Goal: Task Accomplishment & Management: Manage account settings

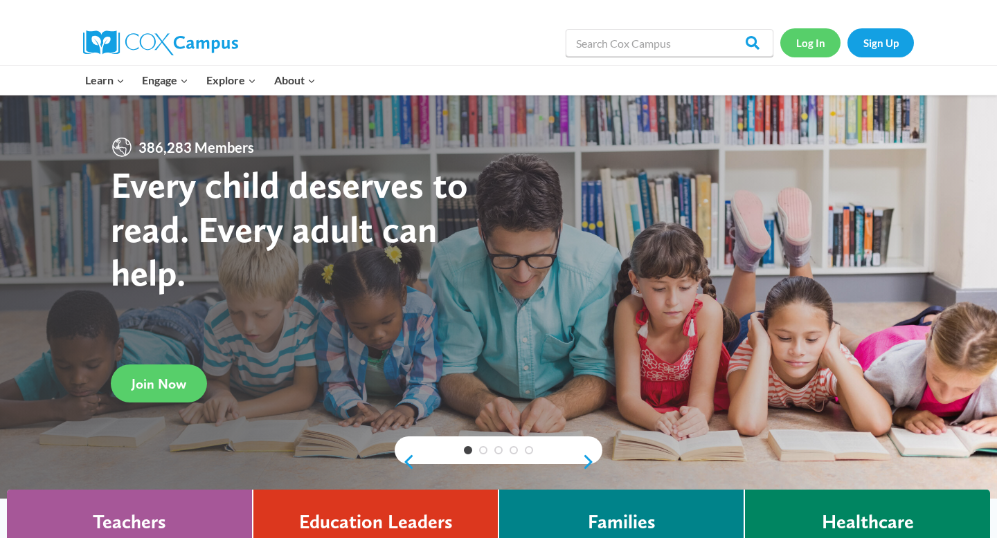
click at [804, 45] on link "Log In" at bounding box center [810, 42] width 60 height 28
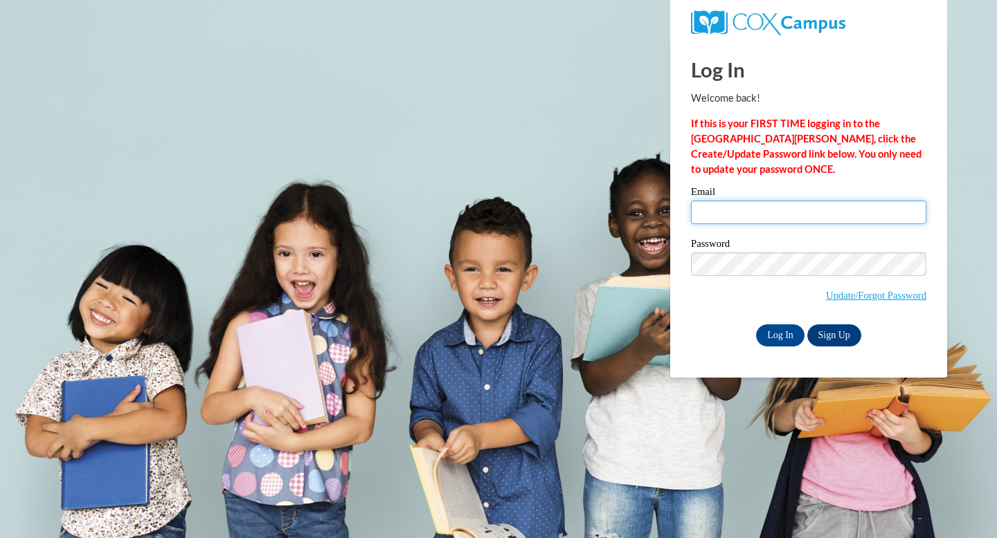
click at [773, 215] on input "Email" at bounding box center [808, 213] width 235 height 24
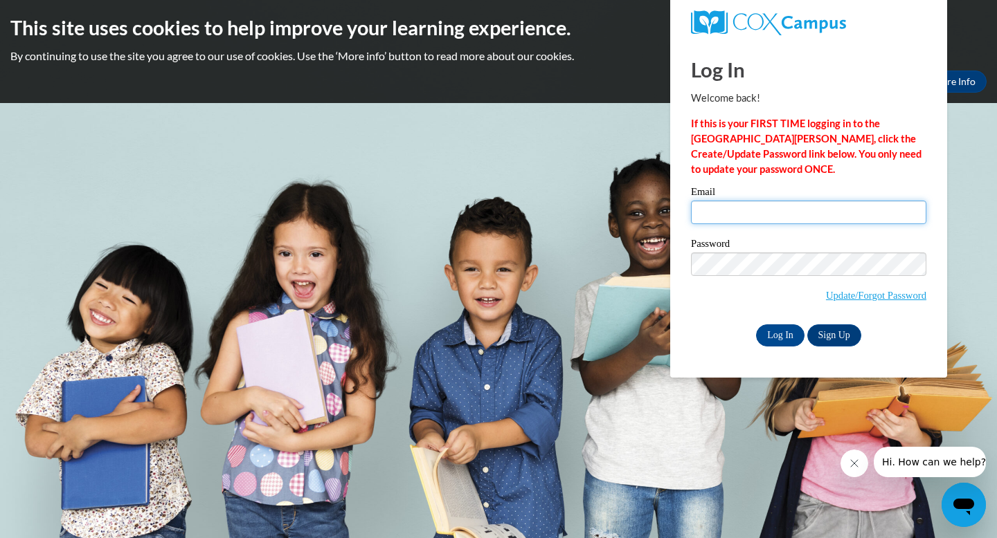
type input "ttownsend@kippstrive.org"
click at [752, 250] on label "Password" at bounding box center [808, 246] width 235 height 14
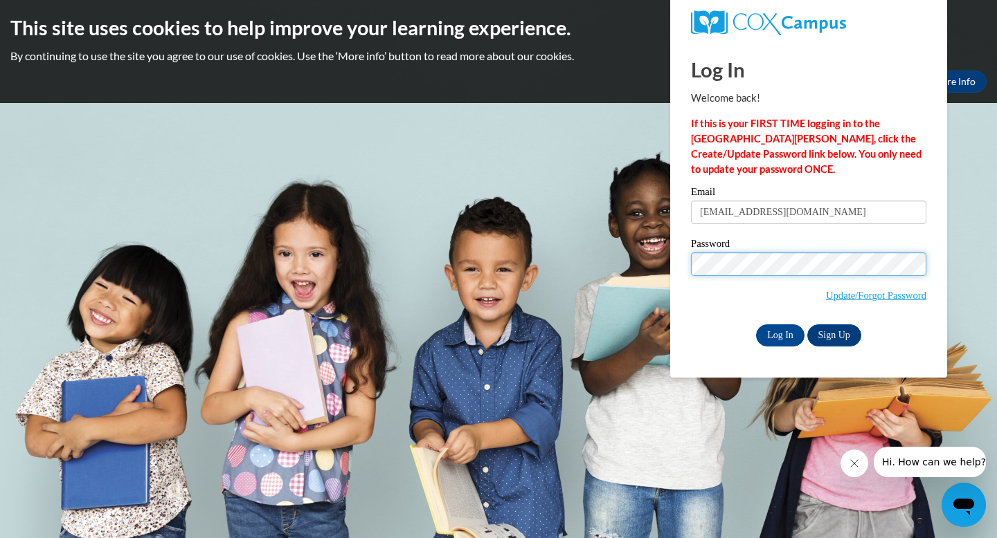
click at [756, 325] on input "Log In" at bounding box center [780, 336] width 48 height 22
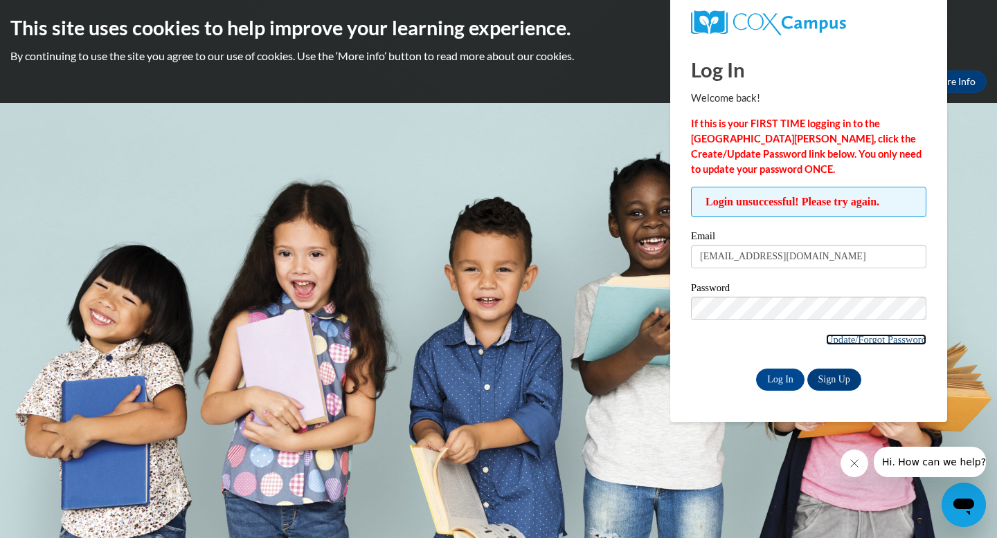
click at [844, 343] on link "Update/Forgot Password" at bounding box center [876, 339] width 100 height 11
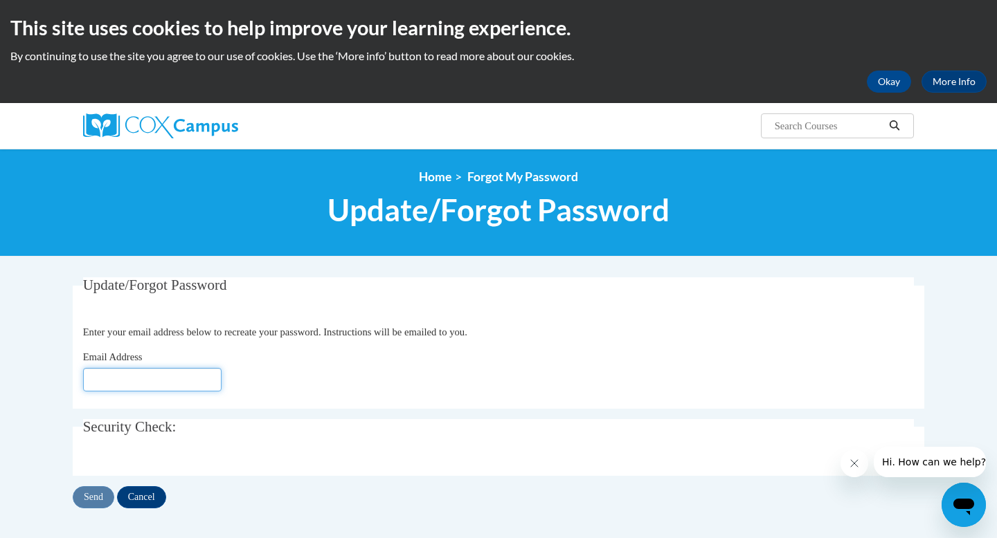
click at [206, 382] on input "Email Address" at bounding box center [152, 380] width 138 height 24
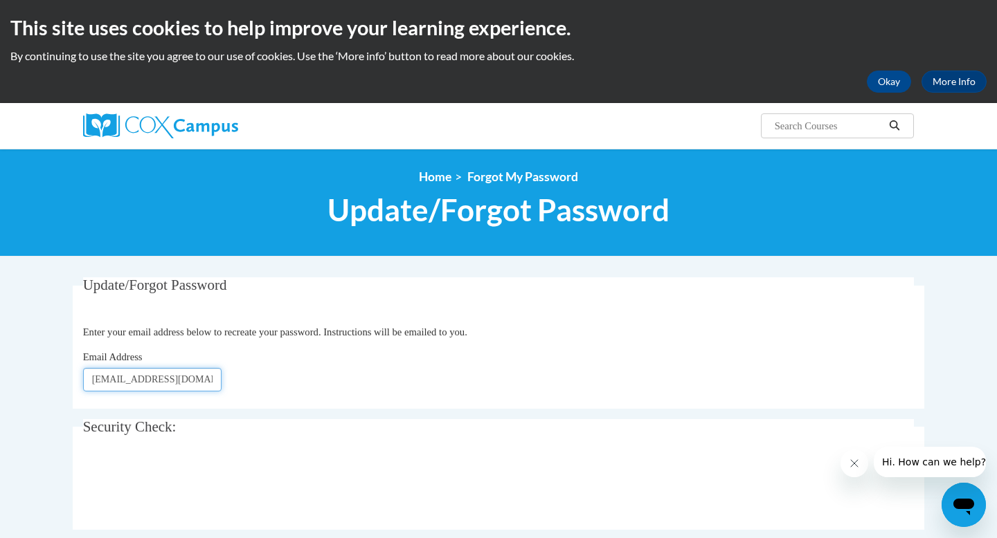
type input "[EMAIL_ADDRESS][DOMAIN_NAME]"
click button "Refresh captcha" at bounding box center [0, 0] width 0 height 0
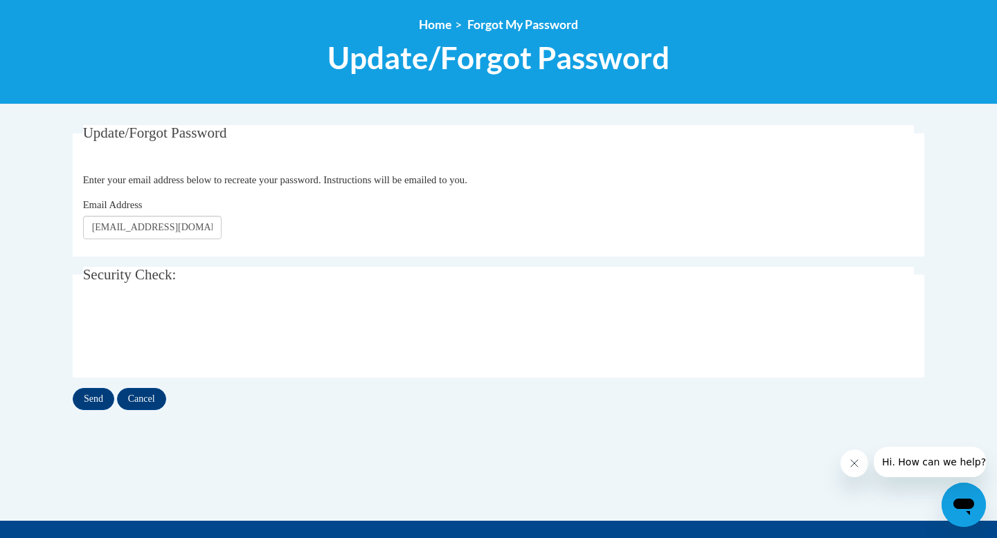
scroll to position [154, 0]
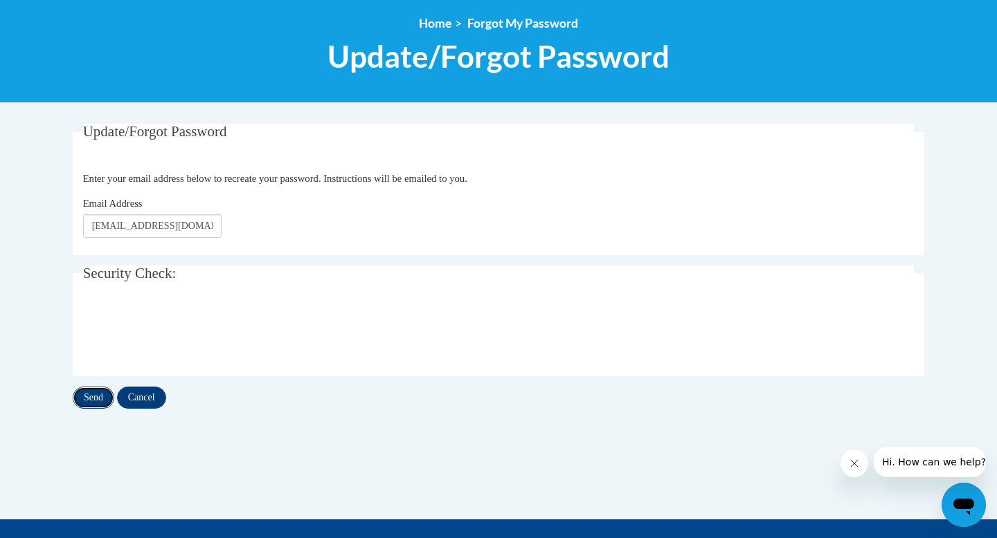
click at [97, 397] on input "Send" at bounding box center [94, 398] width 42 height 22
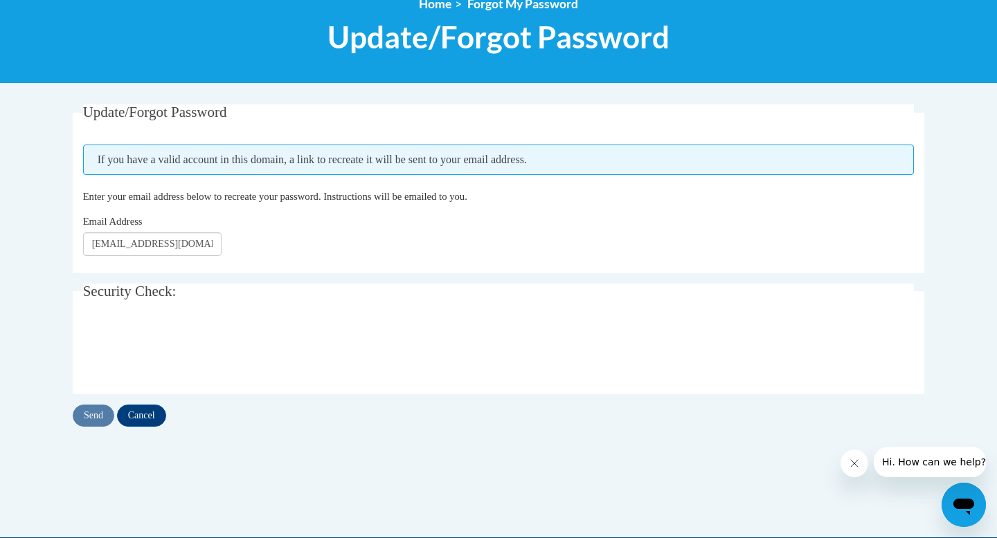
scroll to position [181, 0]
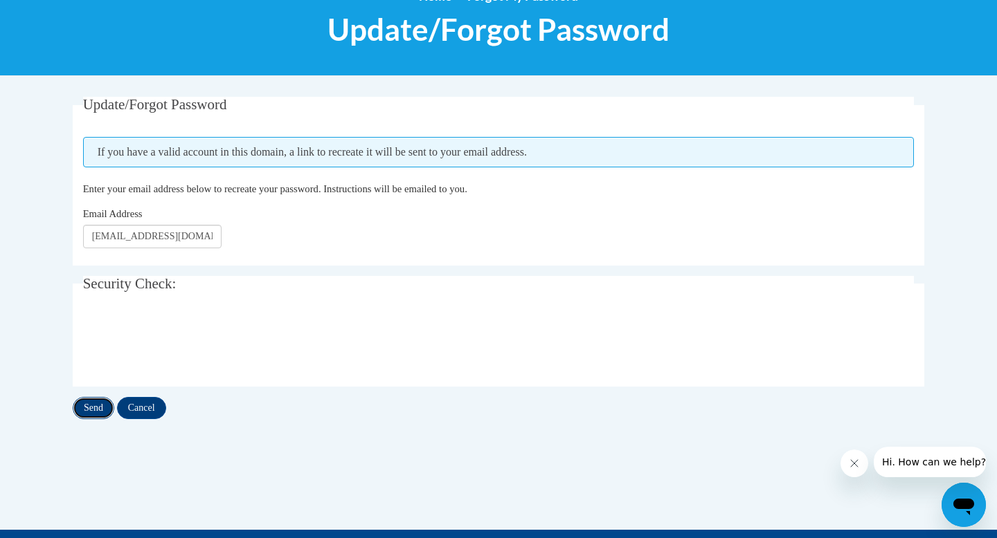
click at [79, 408] on input "Send" at bounding box center [94, 408] width 42 height 22
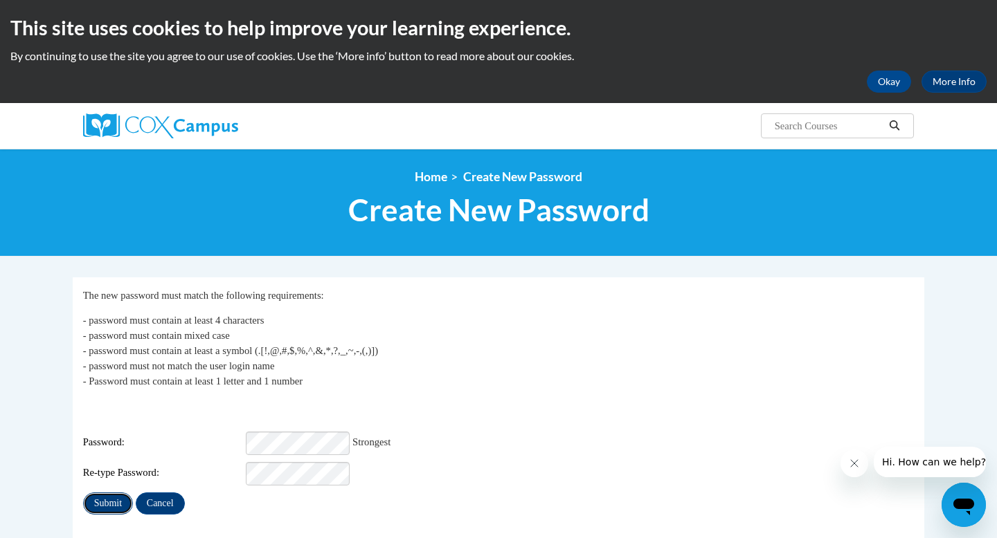
click at [112, 493] on input "Submit" at bounding box center [108, 504] width 50 height 22
click at [106, 495] on input "Submit" at bounding box center [108, 504] width 50 height 22
click at [197, 462] on div "Re-type Password:" at bounding box center [498, 474] width 831 height 24
click at [100, 494] on input "Submit" at bounding box center [108, 504] width 50 height 22
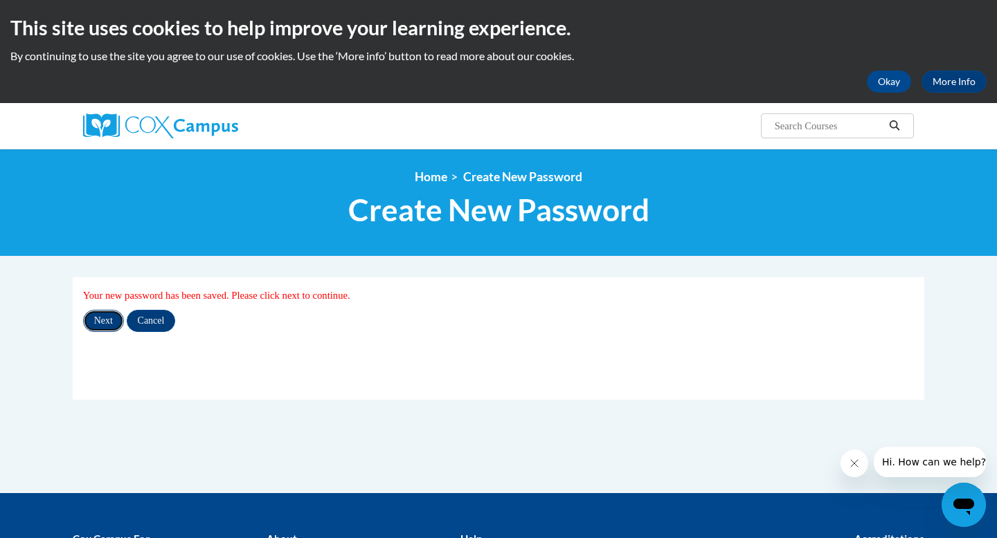
click at [95, 320] on input "Next" at bounding box center [103, 321] width 41 height 22
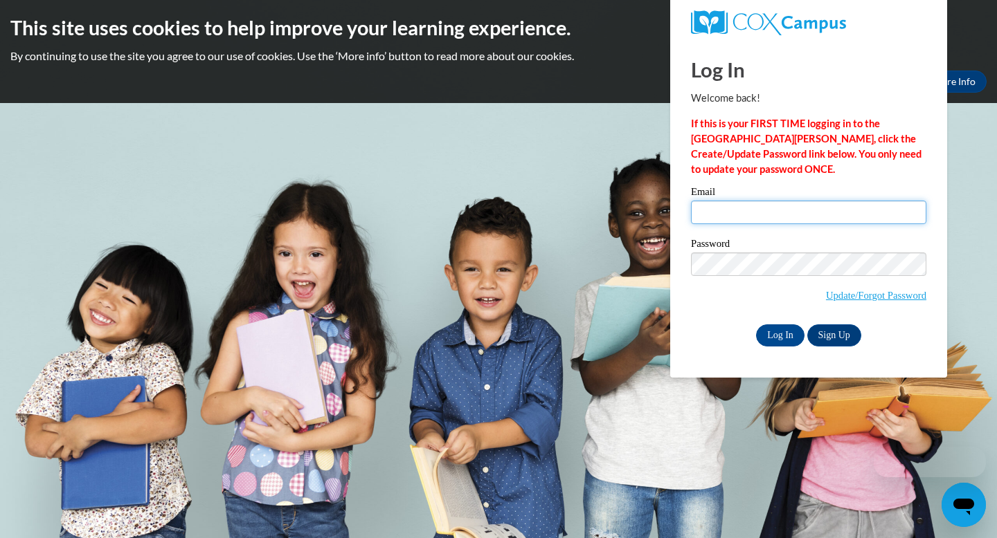
click at [700, 218] on input "Email" at bounding box center [808, 213] width 235 height 24
type input "ttownsend@kippatl.org"
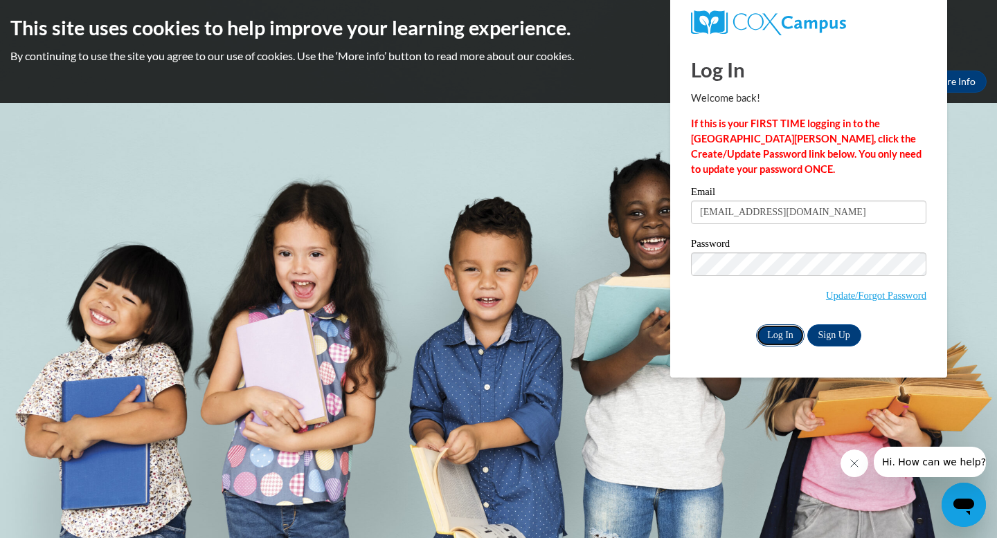
click at [784, 325] on input "Log In" at bounding box center [780, 336] width 48 height 22
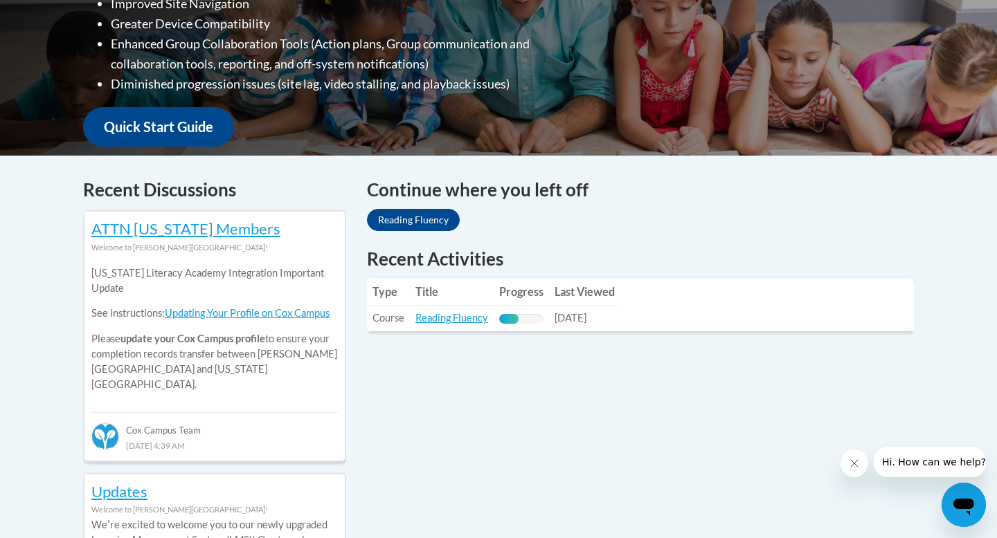
scroll to position [434, 0]
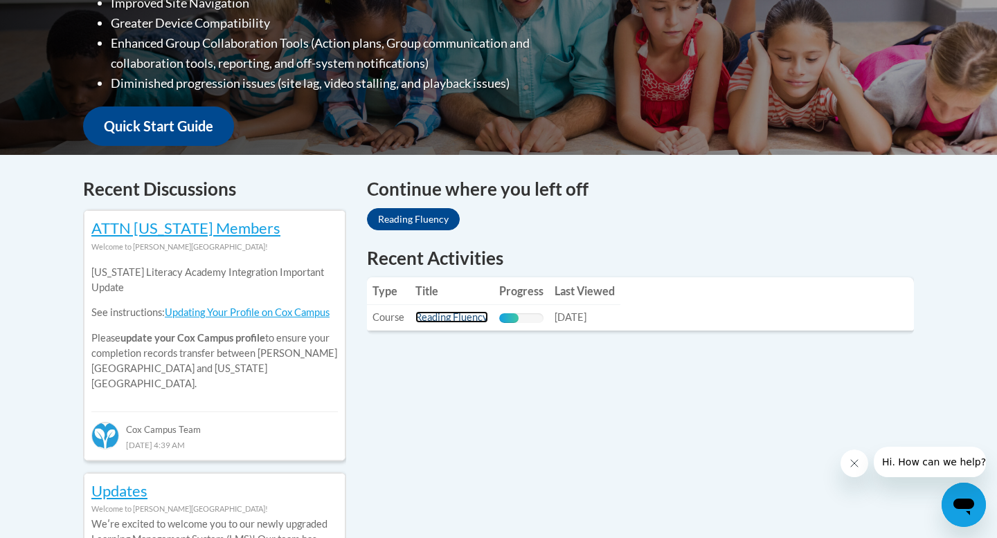
click at [447, 318] on link "Reading Fluency" at bounding box center [451, 317] width 73 height 12
